Goal: Task Accomplishment & Management: Manage account settings

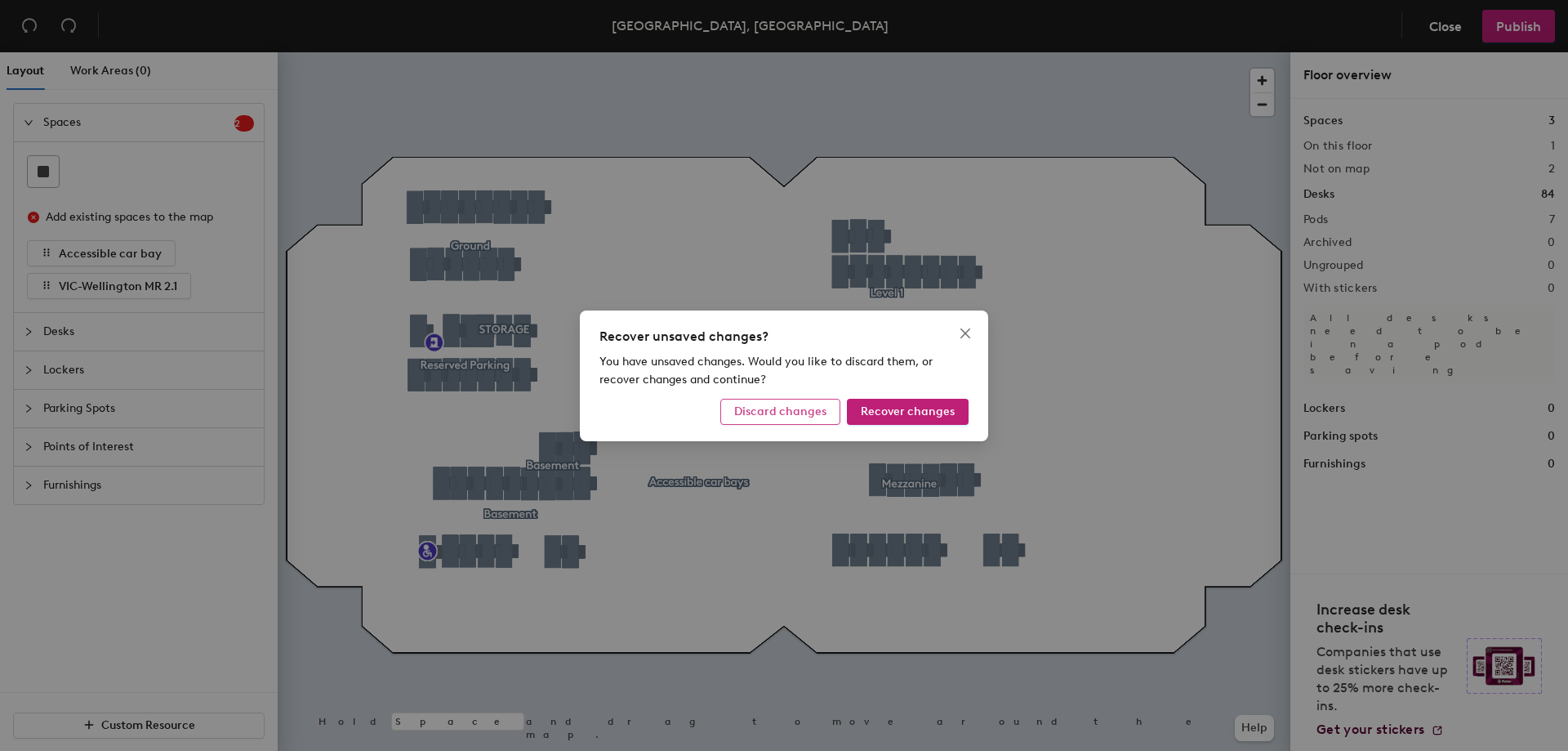
click at [793, 413] on span "Discard changes" at bounding box center [780, 411] width 92 height 14
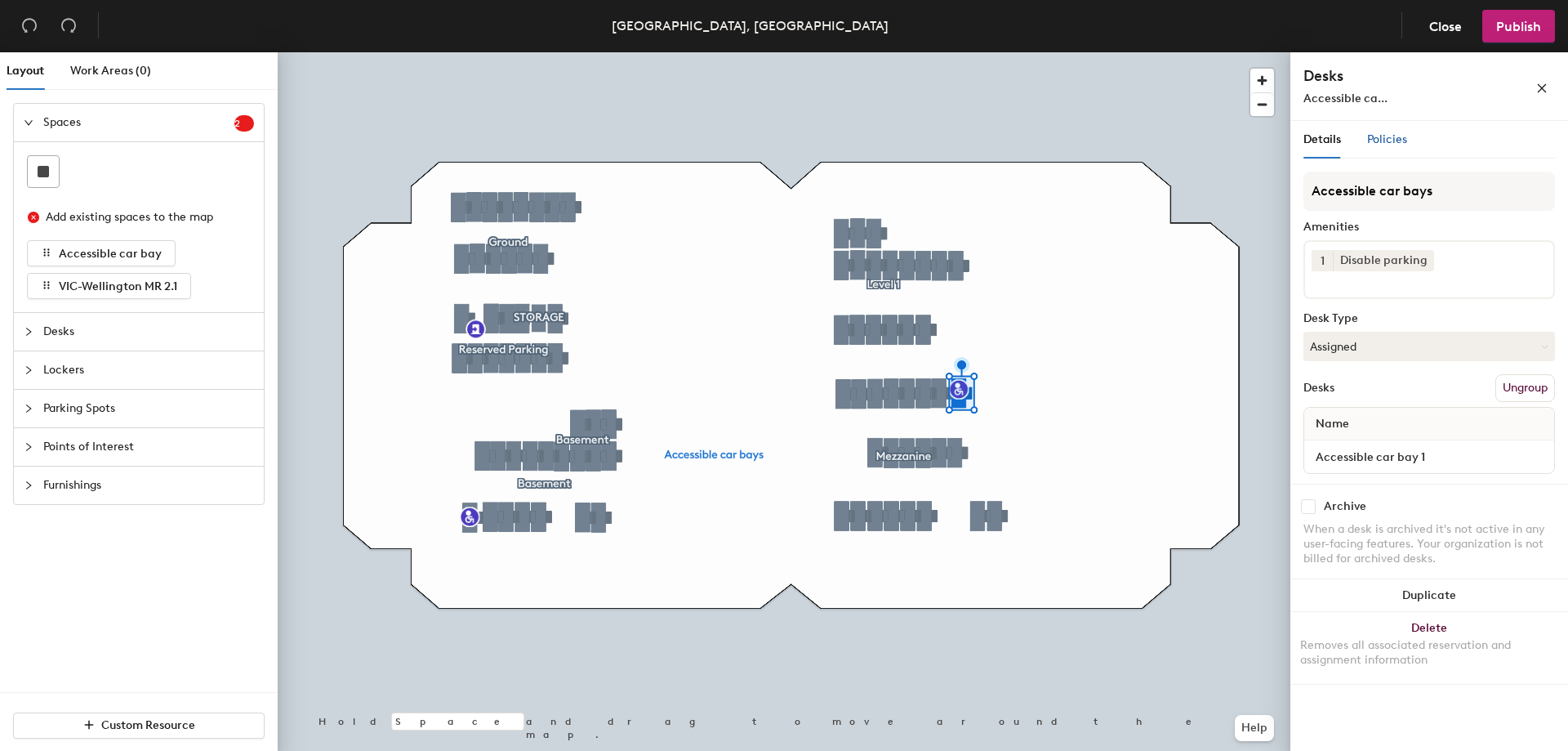
click at [1375, 134] on span "Policies" at bounding box center [1387, 139] width 40 height 14
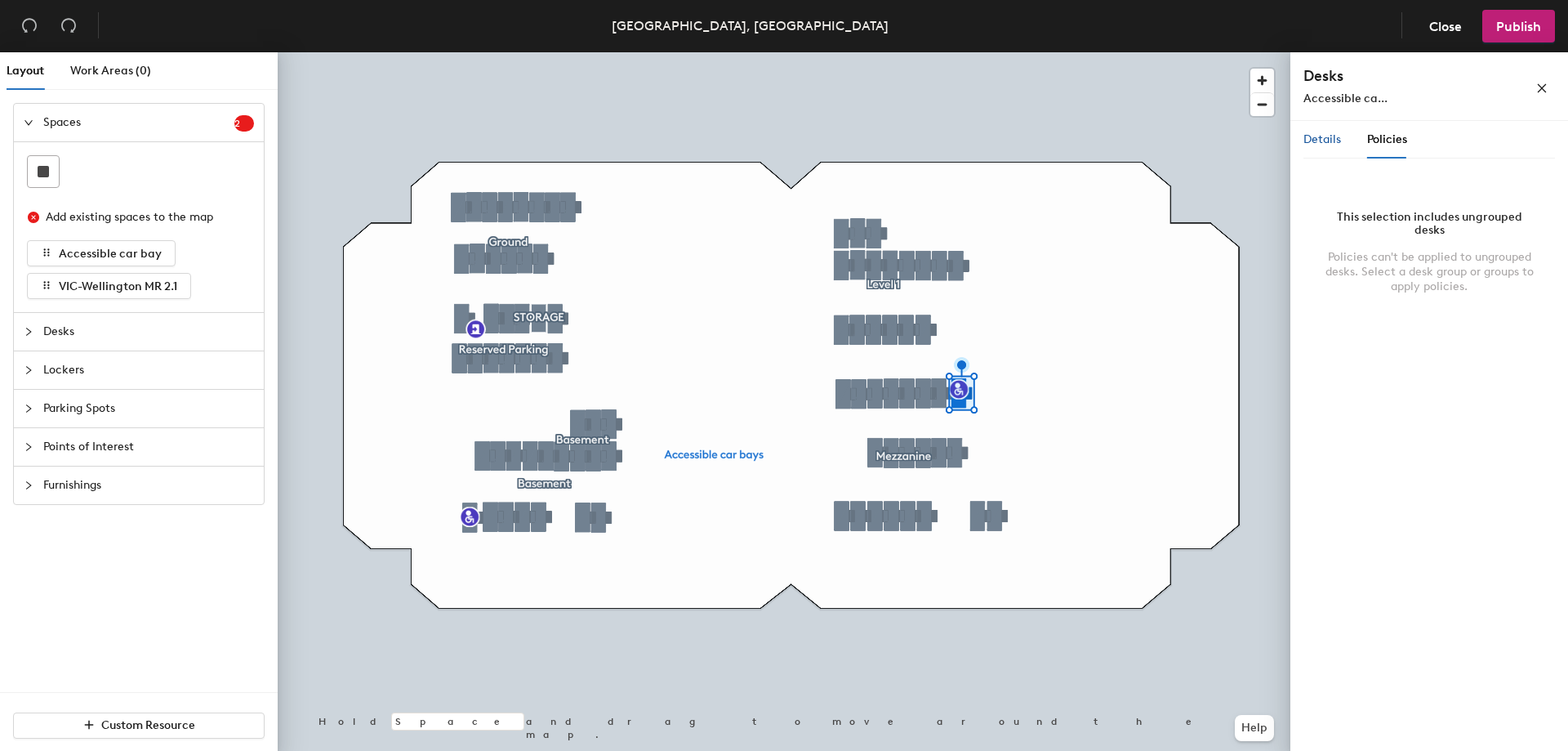
click at [1314, 138] on span "Details" at bounding box center [1323, 139] width 37 height 14
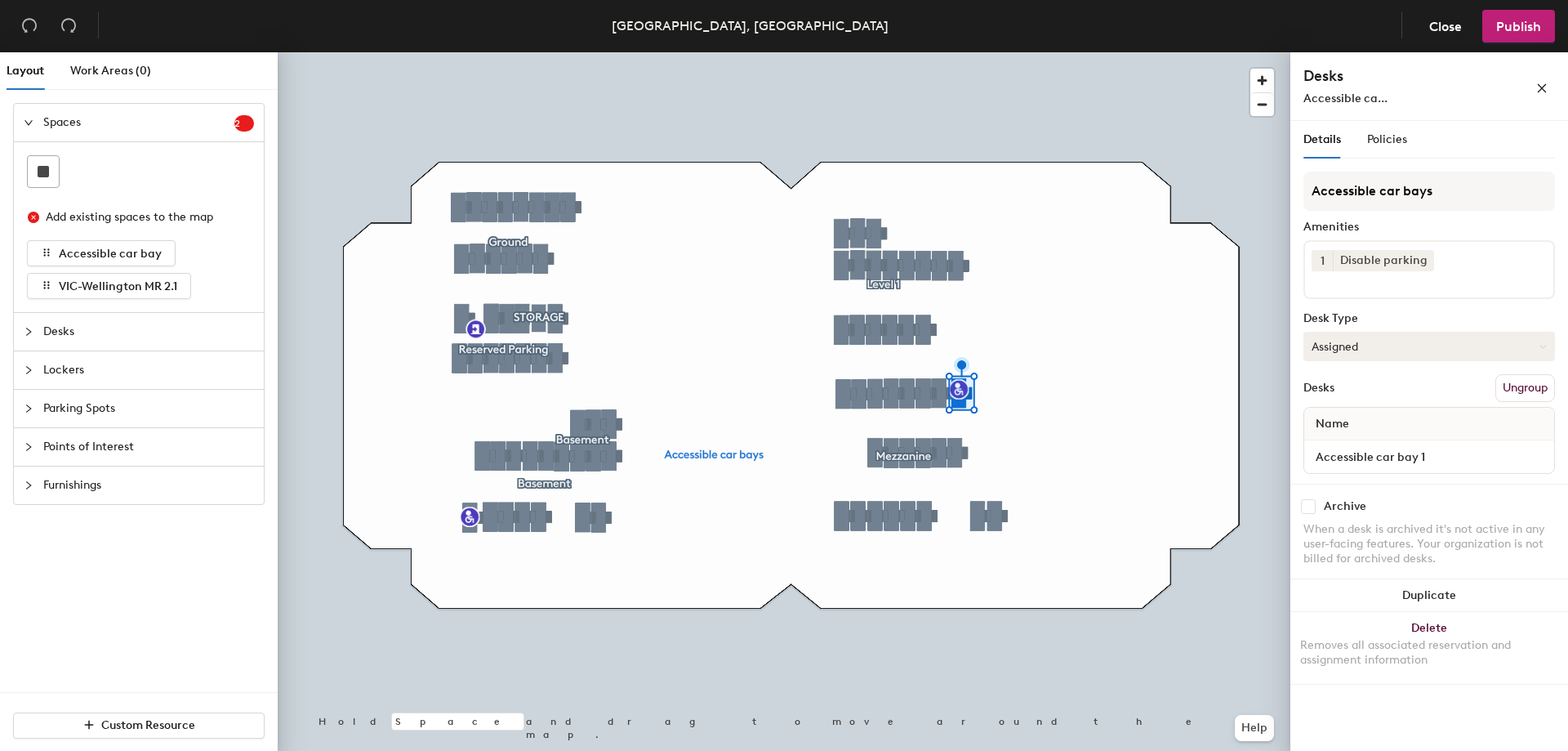
click at [1490, 351] on button "Assigned" at bounding box center [1430, 346] width 252 height 29
click at [1338, 445] on div "Hoteled" at bounding box center [1386, 445] width 163 height 24
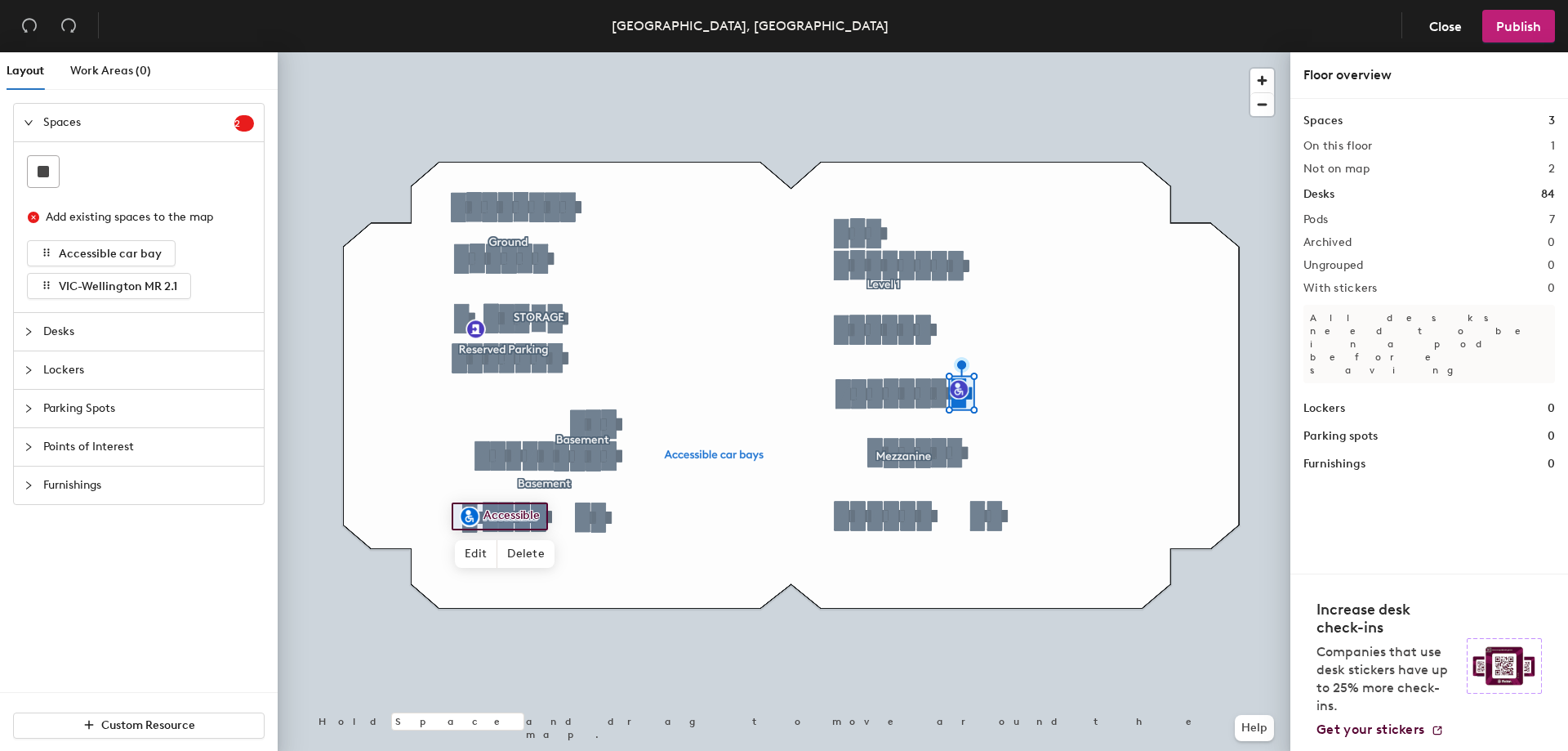
click at [471, 53] on div at bounding box center [784, 53] width 1013 height 0
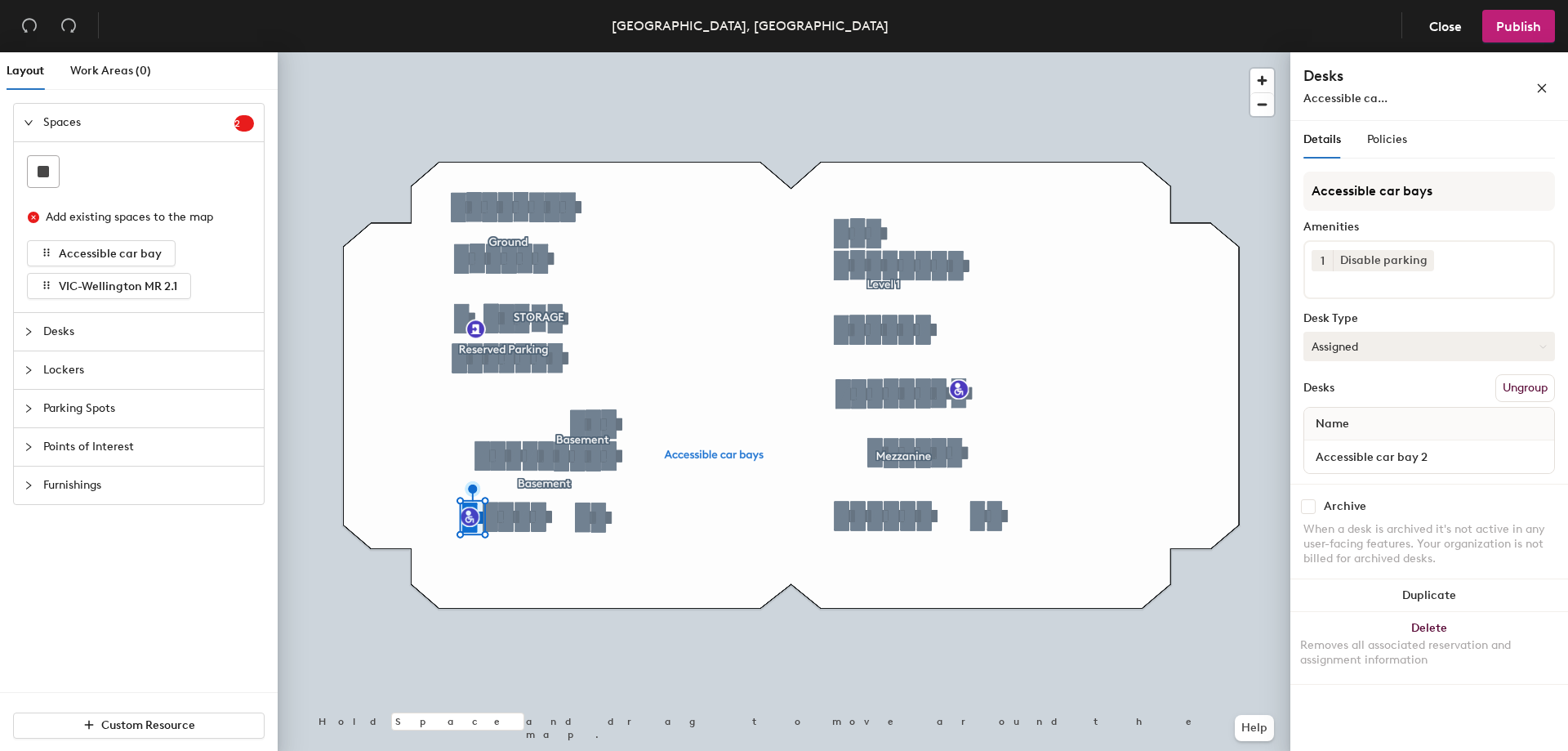
click at [1428, 344] on button "Assigned" at bounding box center [1430, 346] width 252 height 29
click at [1358, 442] on div "Hoteled" at bounding box center [1386, 445] width 163 height 24
click at [1523, 30] on span "Publish" at bounding box center [1519, 26] width 45 height 15
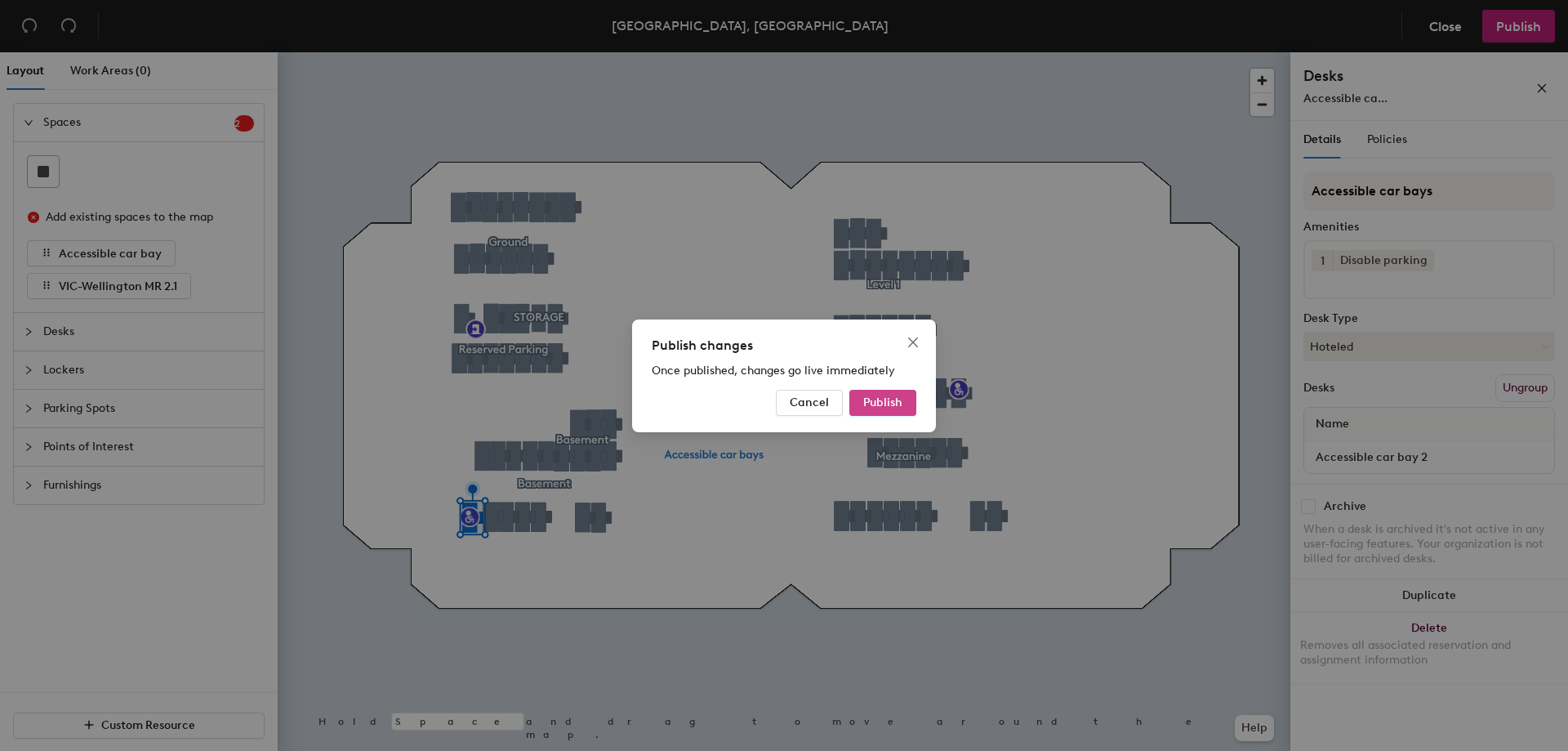
click at [875, 409] on span "Publish" at bounding box center [883, 402] width 39 height 14
